Goal: Find specific page/section: Find specific page/section

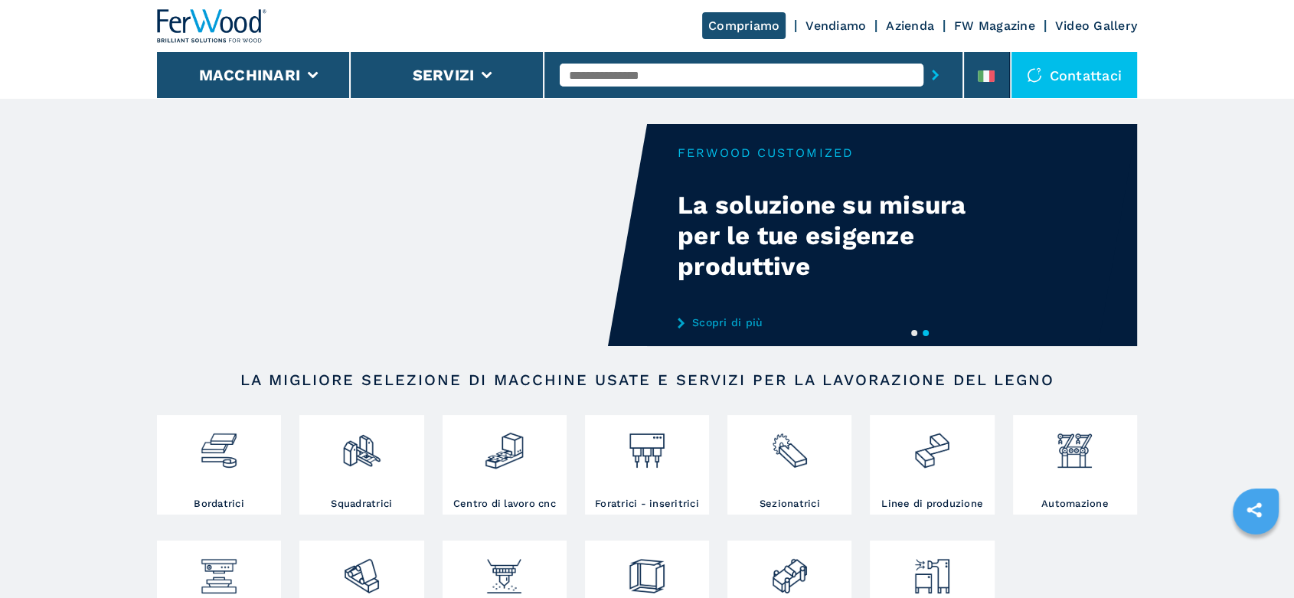
scroll to position [85, 0]
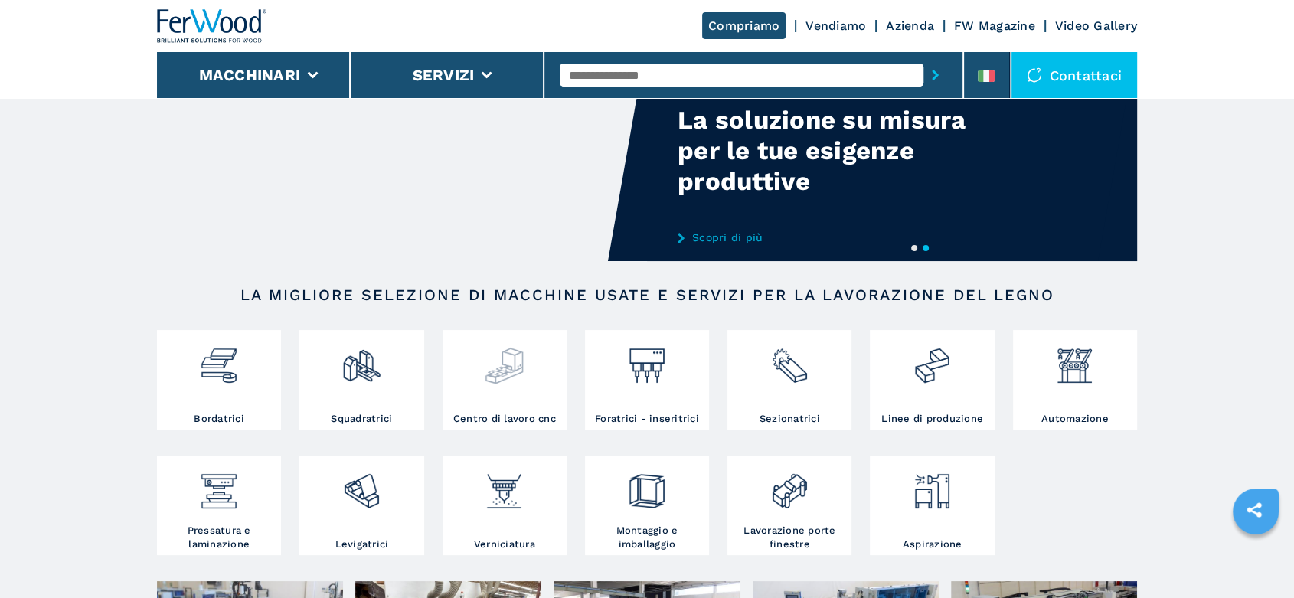
click at [504, 387] on div at bounding box center [504, 373] width 116 height 78
click at [502, 372] on img at bounding box center [504, 360] width 41 height 52
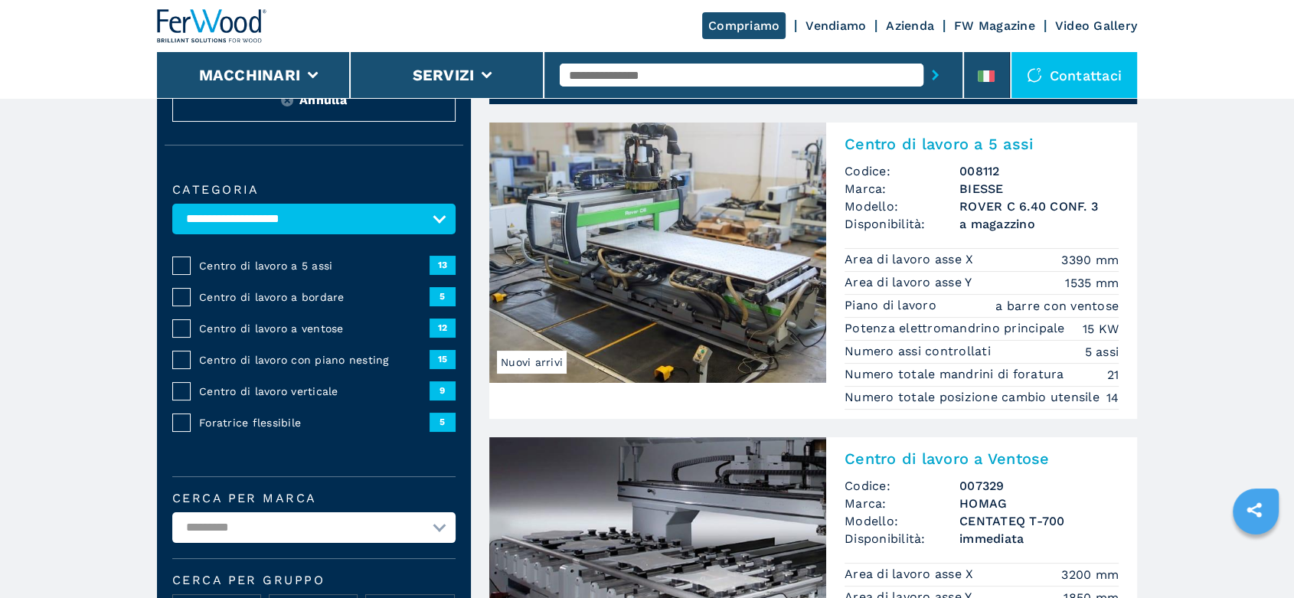
scroll to position [340, 0]
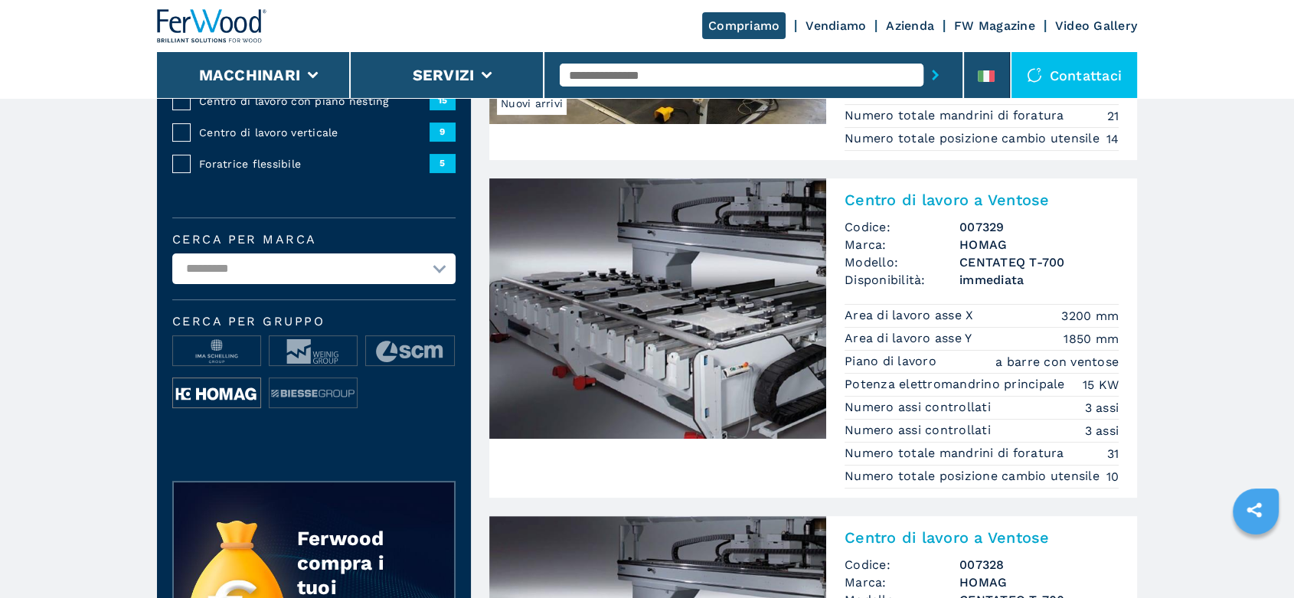
click at [238, 388] on img at bounding box center [216, 393] width 87 height 31
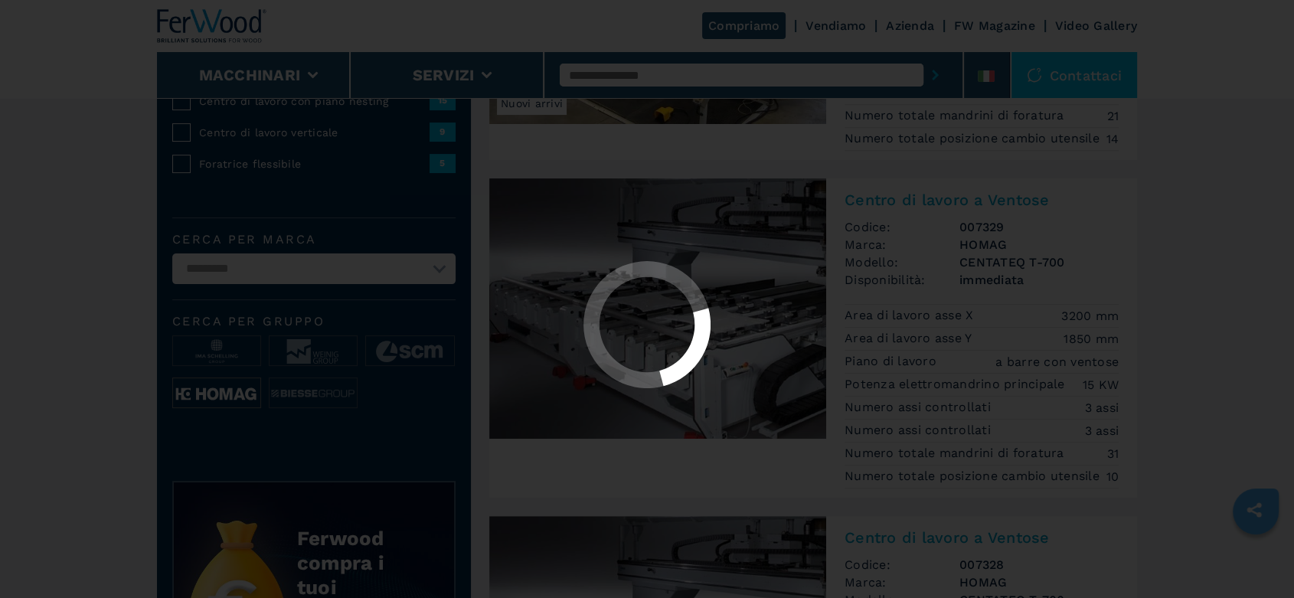
scroll to position [0, 0]
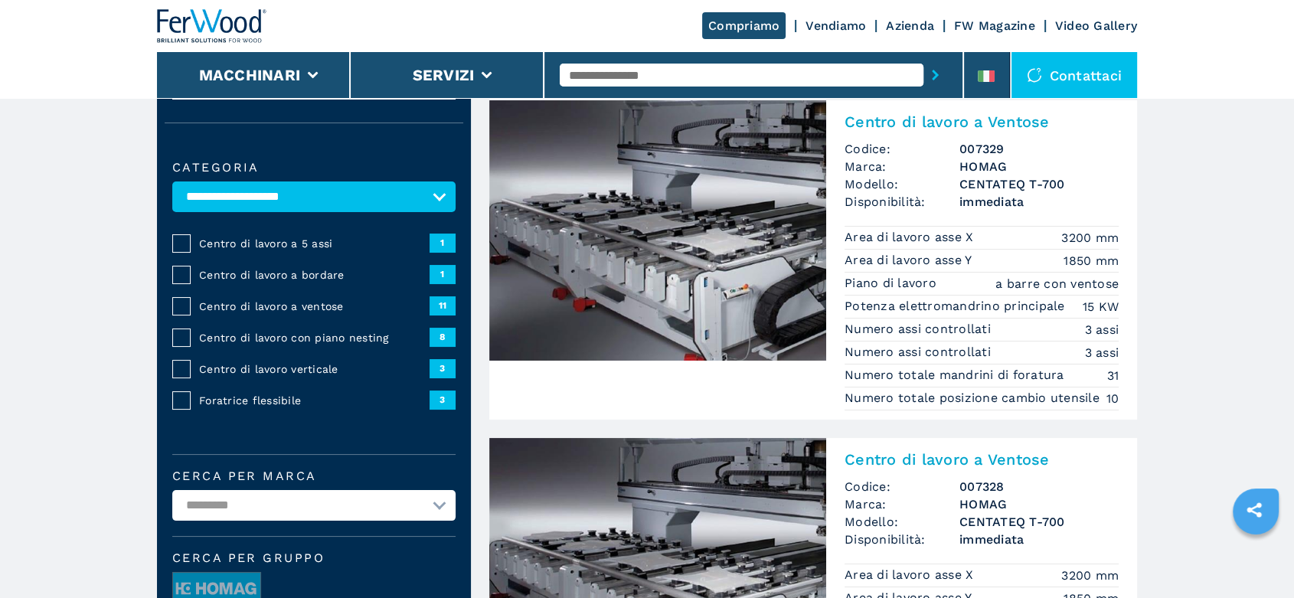
scroll to position [85, 0]
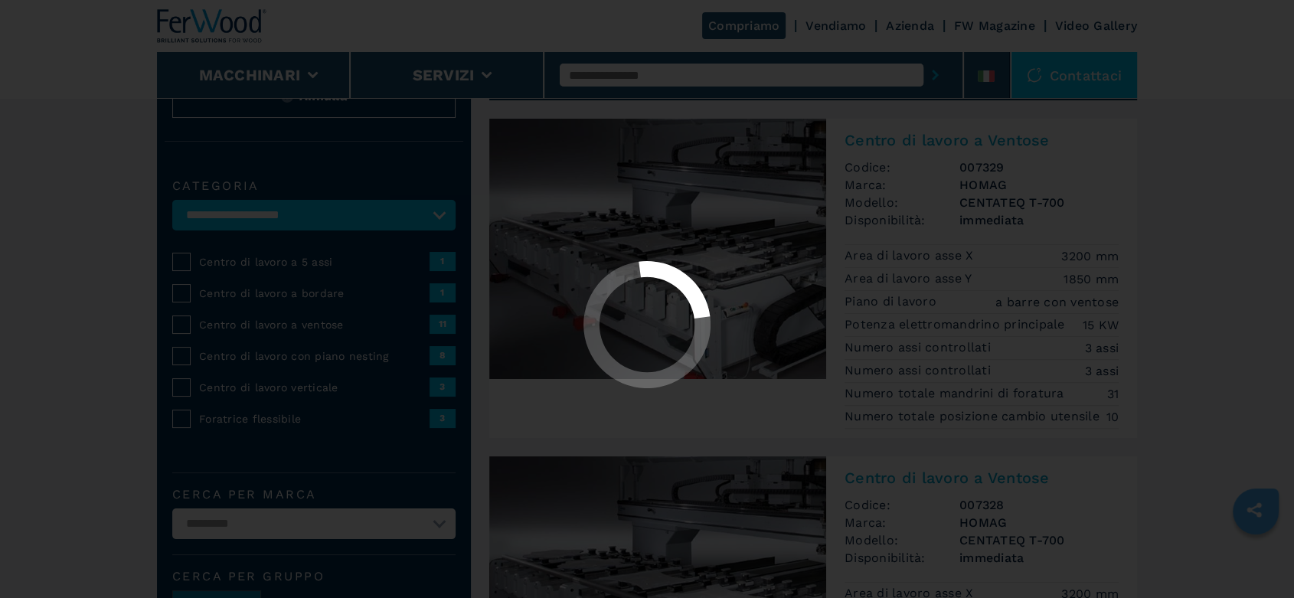
select select "**********"
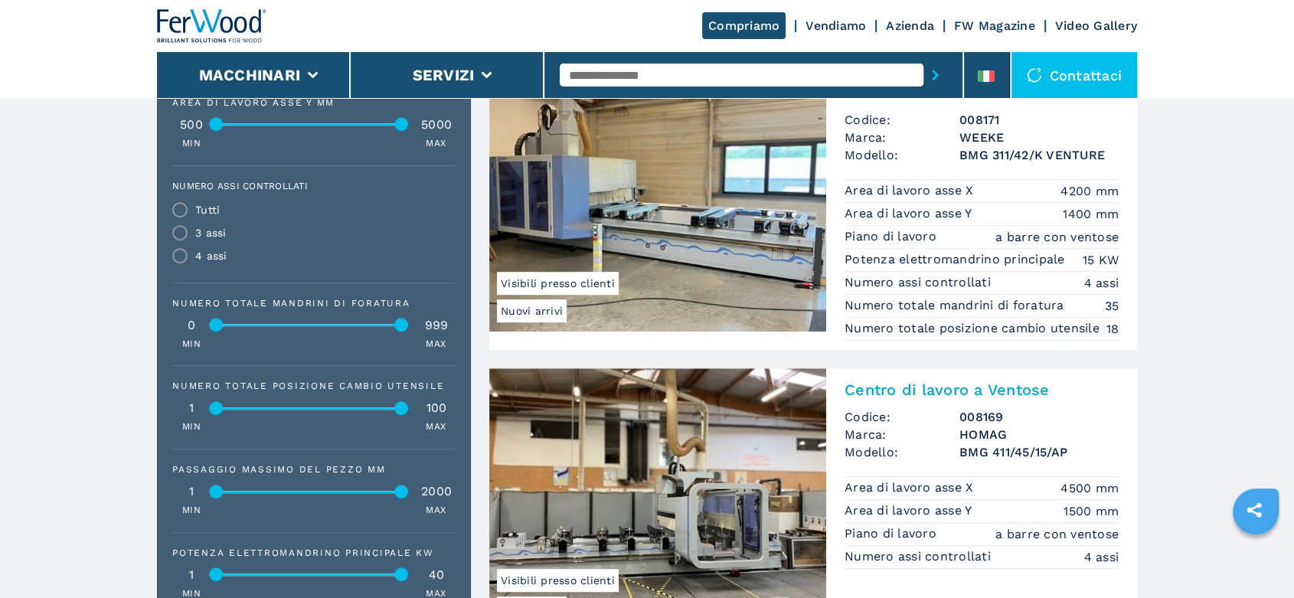
scroll to position [850, 0]
